Goal: Task Accomplishment & Management: Manage account settings

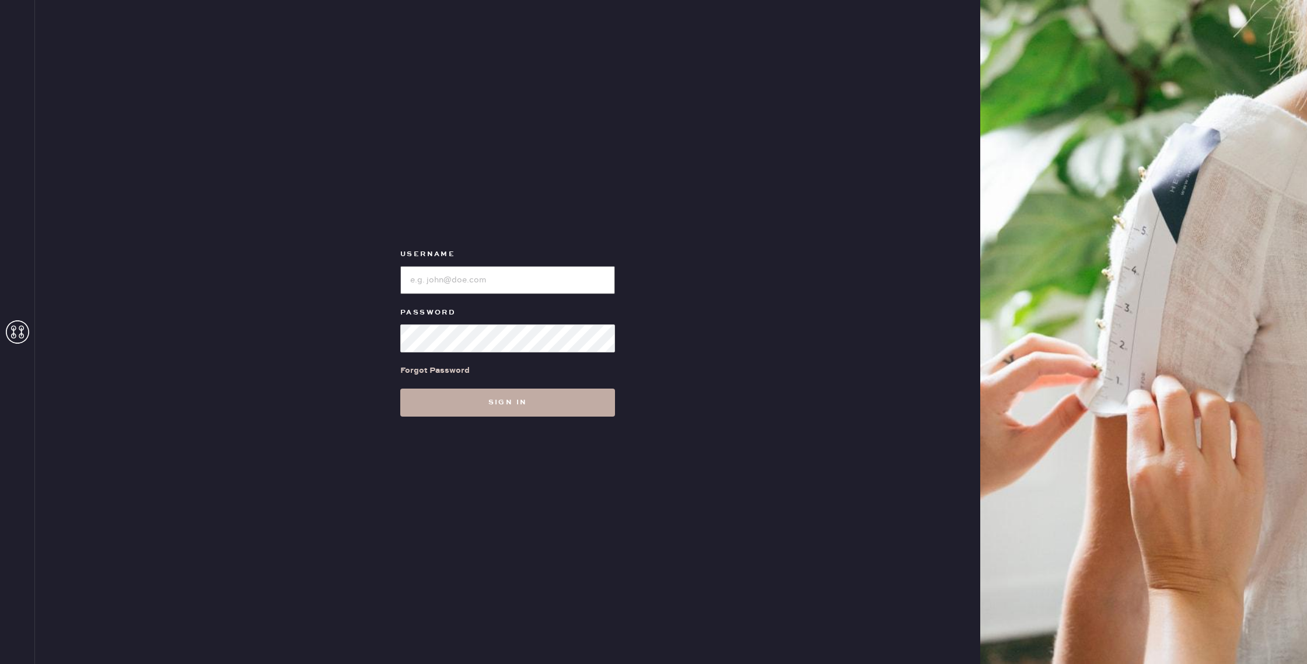
type input "reformationhenderson"
click at [580, 413] on button "Sign in" at bounding box center [507, 403] width 215 height 28
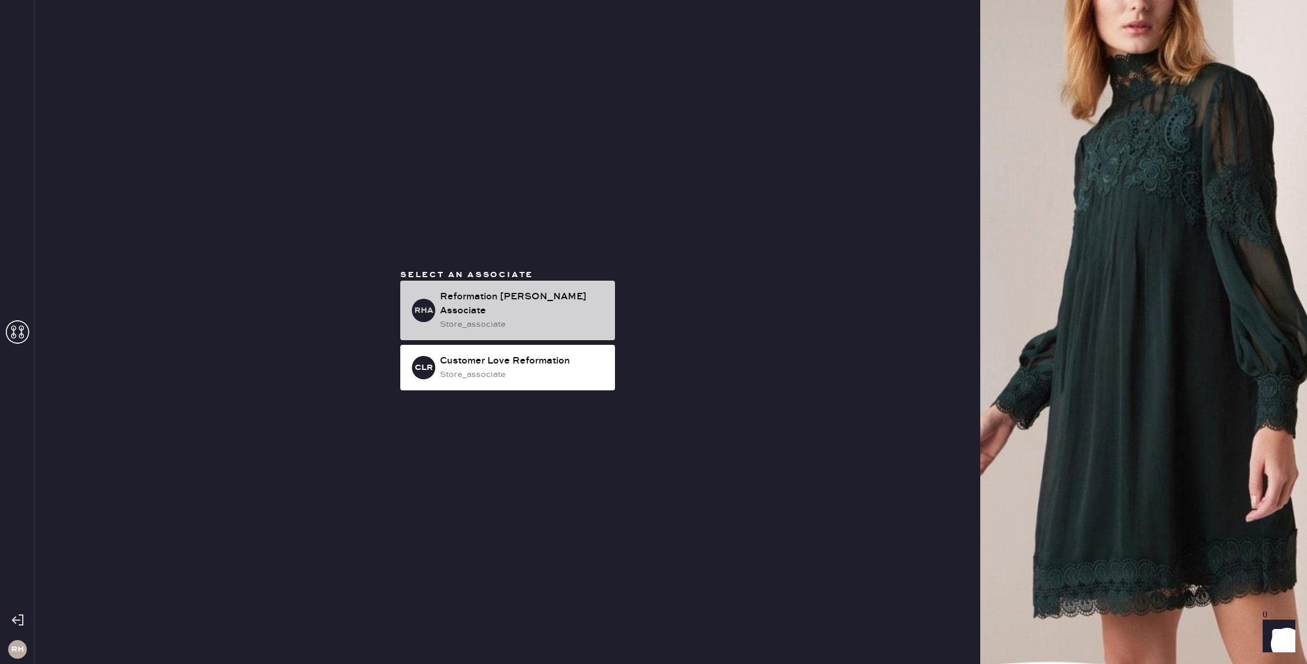
click at [551, 324] on div "RHA Reformation [PERSON_NAME] Associate store_associate" at bounding box center [507, 311] width 215 height 60
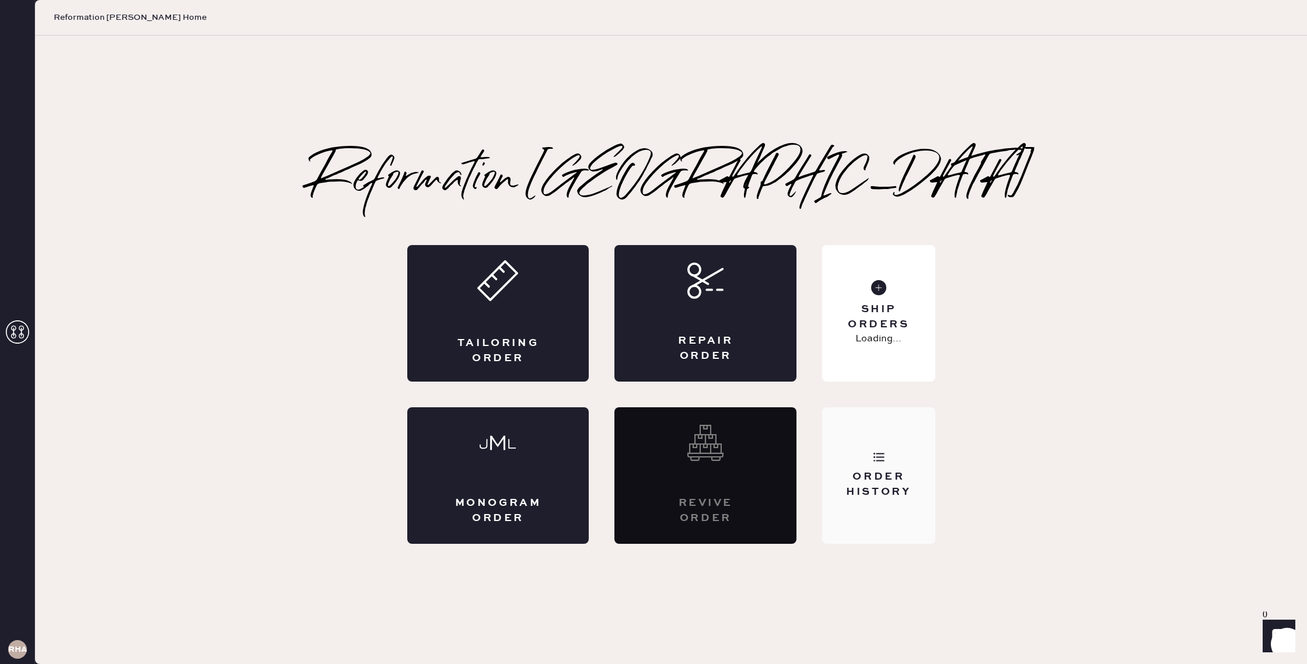
click at [910, 487] on div "Order History" at bounding box center [879, 484] width 94 height 29
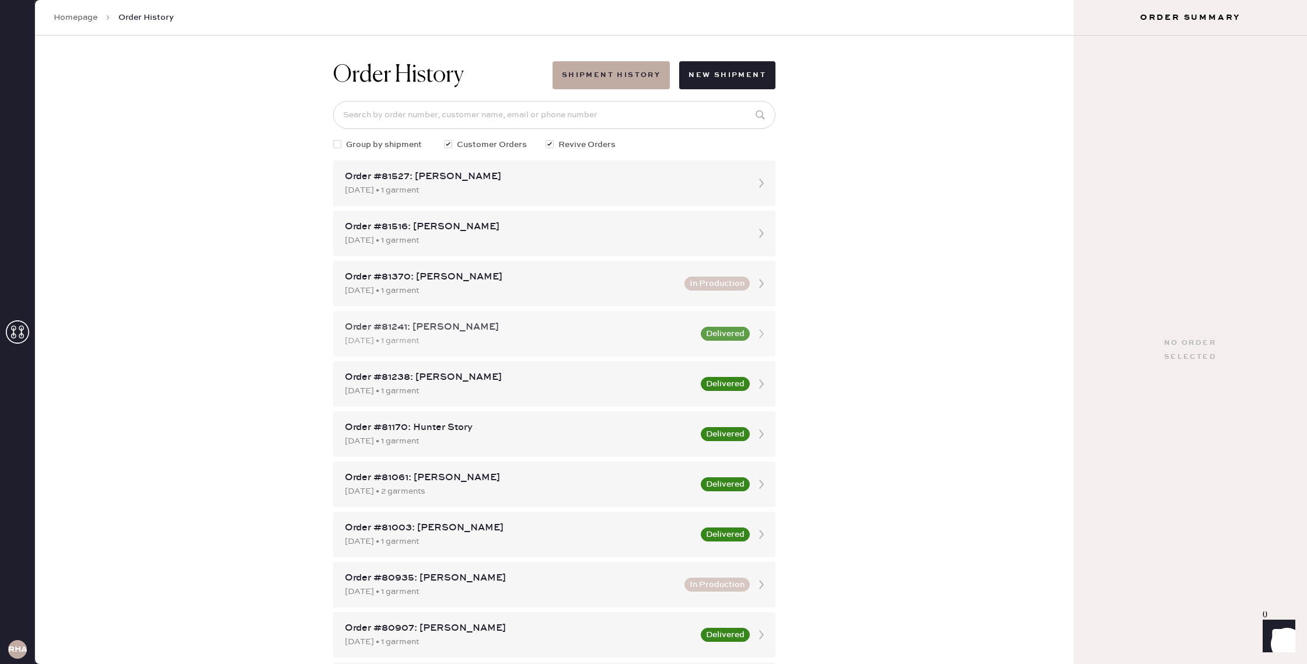
click at [678, 333] on div "Order #81241: [PERSON_NAME]" at bounding box center [519, 327] width 349 height 14
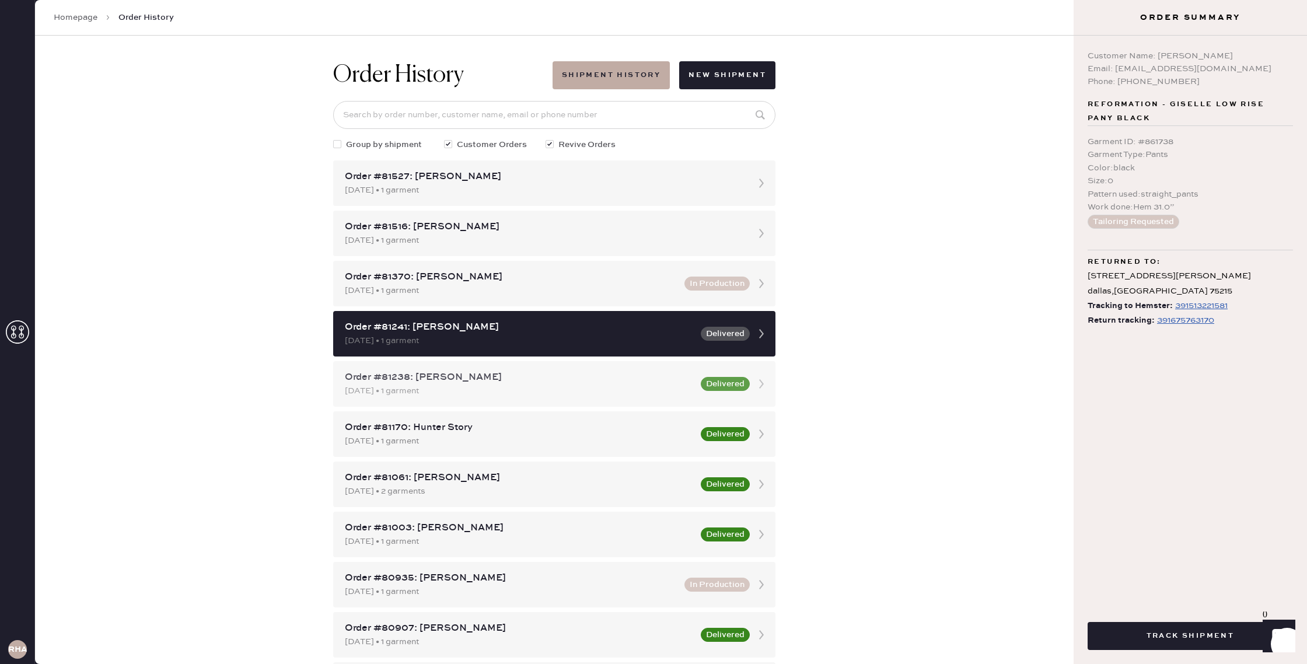
click at [678, 389] on div "[DATE] • 1 garment" at bounding box center [519, 391] width 349 height 13
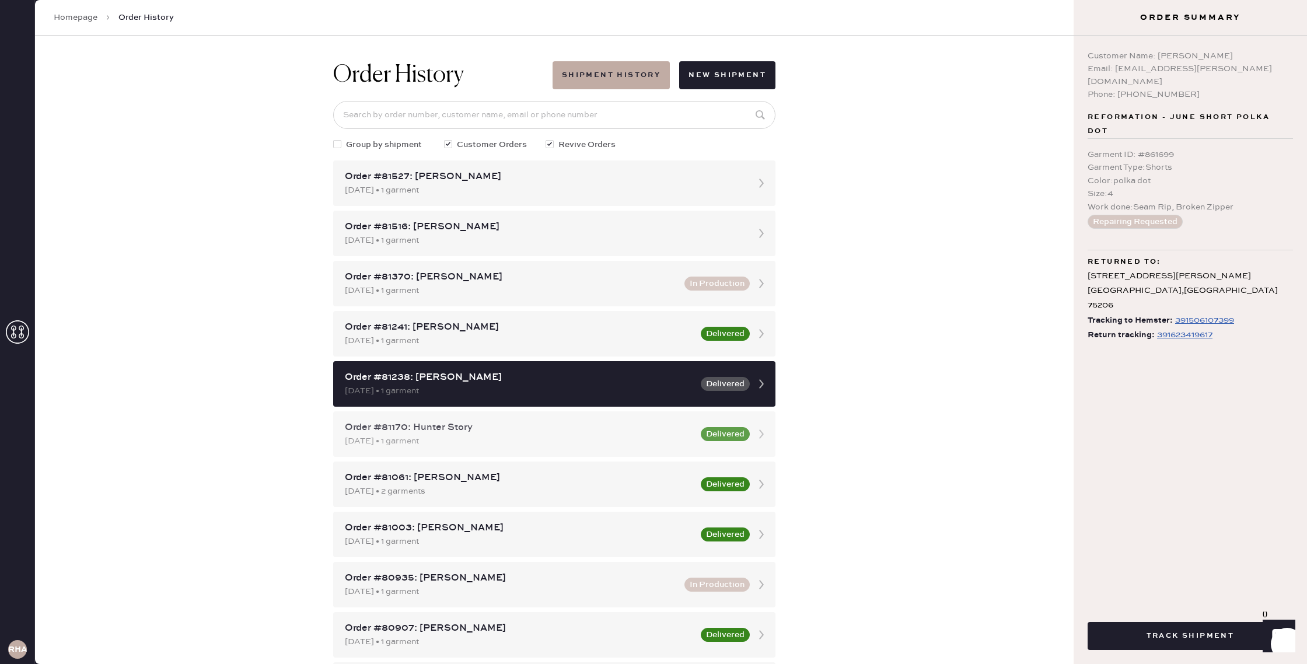
click at [684, 431] on div "Order #81170: Hunter Story" at bounding box center [519, 428] width 349 height 14
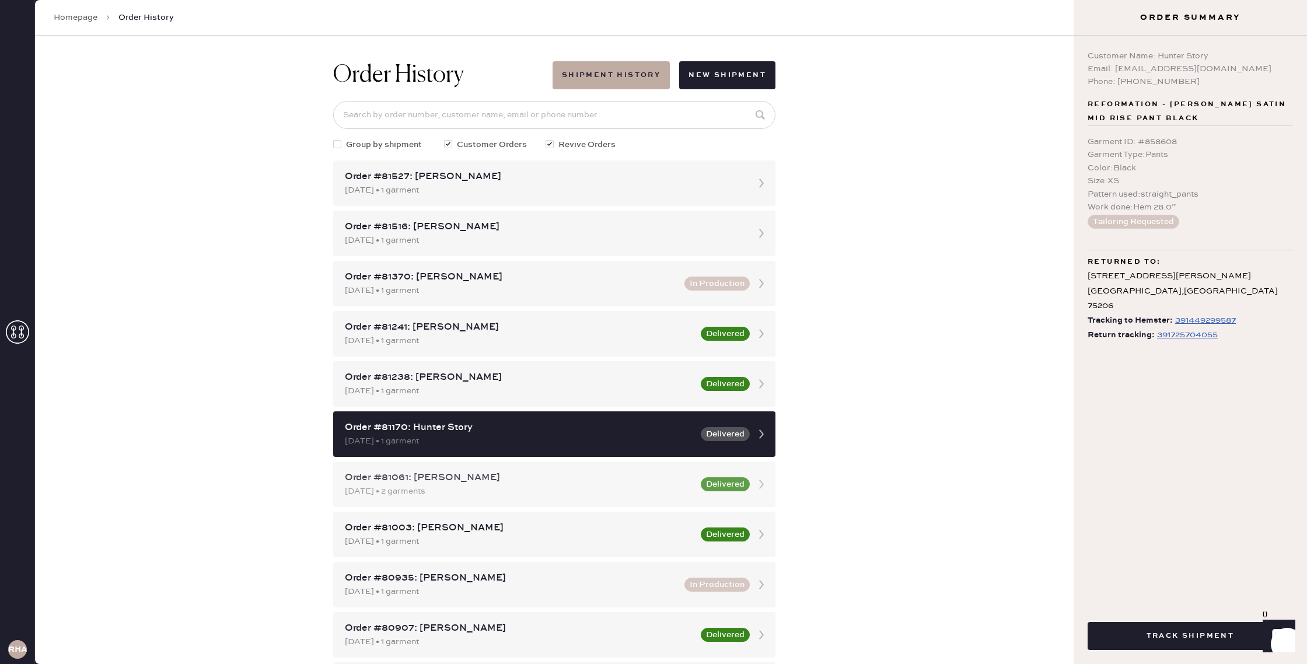
click at [683, 486] on div "[DATE] • 2 garments" at bounding box center [519, 491] width 349 height 13
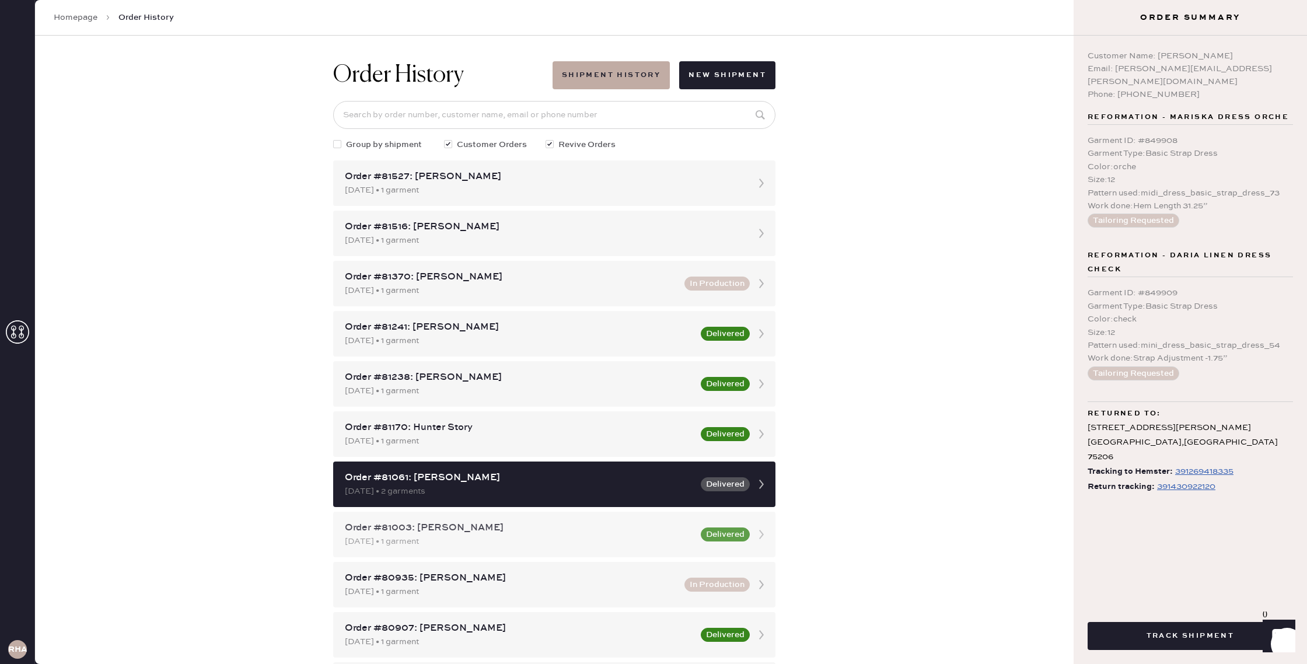
click at [680, 529] on div "Order #81003: [PERSON_NAME]" at bounding box center [519, 528] width 349 height 14
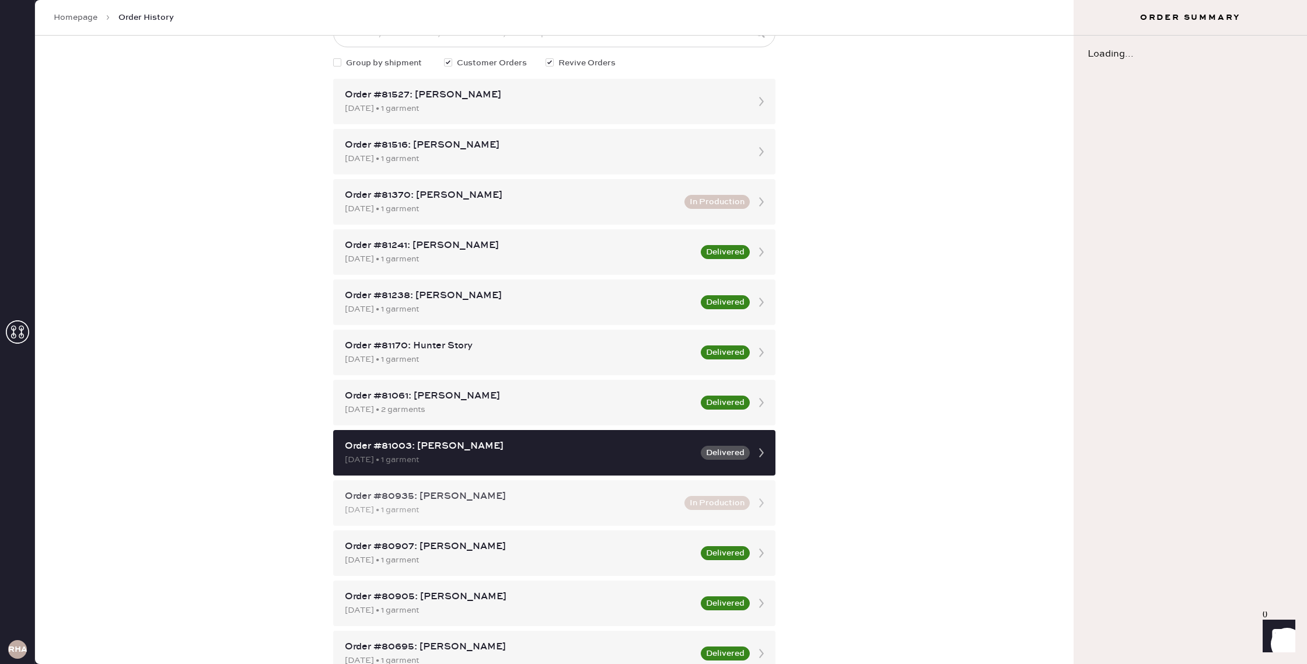
scroll to position [86, 0]
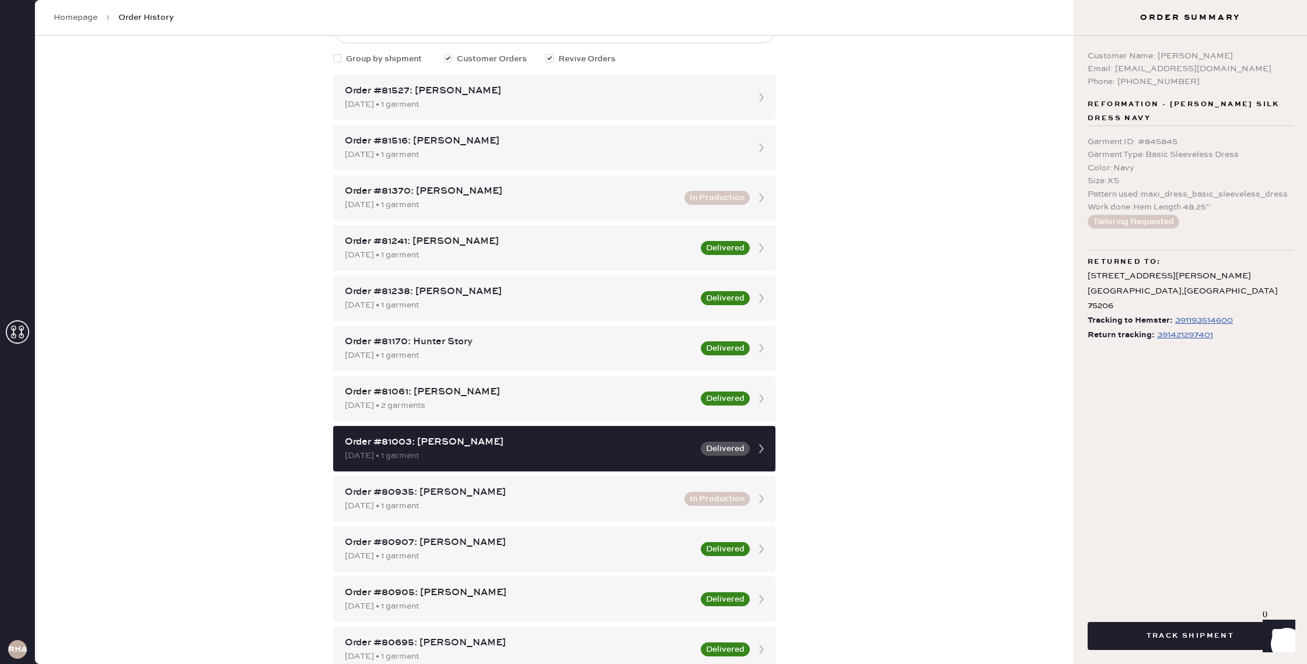
click at [1158, 85] on div "Phone: [PHONE_NUMBER]" at bounding box center [1190, 81] width 205 height 13
copy div "2148501525"
